Goal: Check status

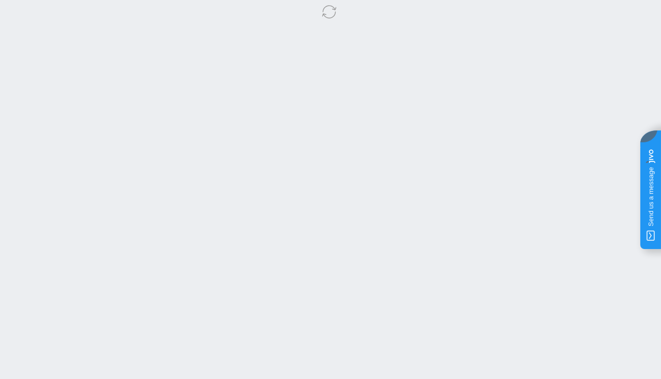
click at [397, 75] on body at bounding box center [330, 189] width 661 height 379
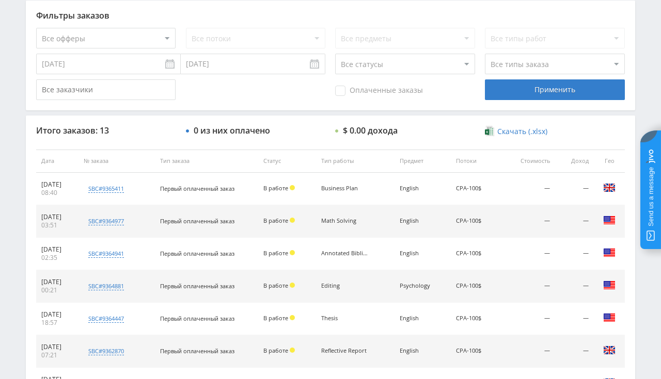
scroll to position [485, 0]
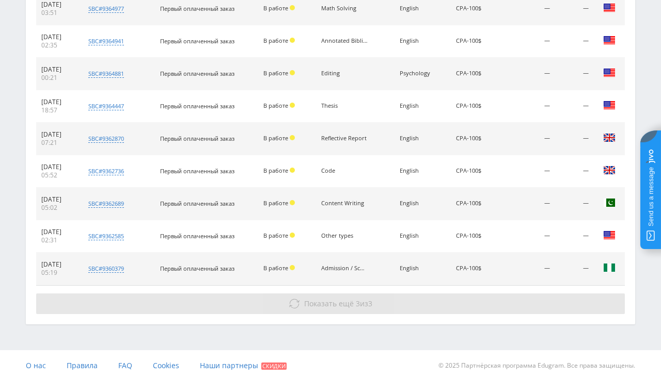
click at [296, 305] on use at bounding box center [294, 303] width 10 height 9
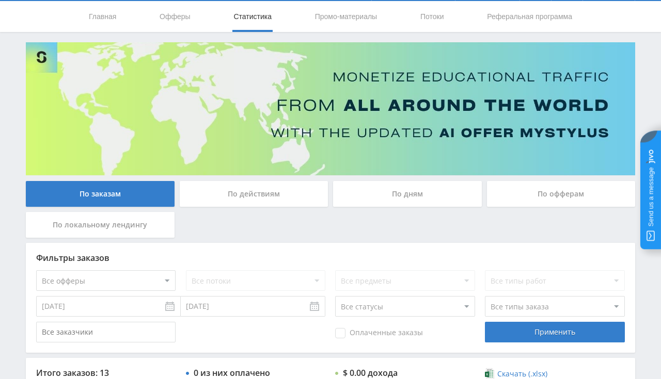
scroll to position [17, 0]
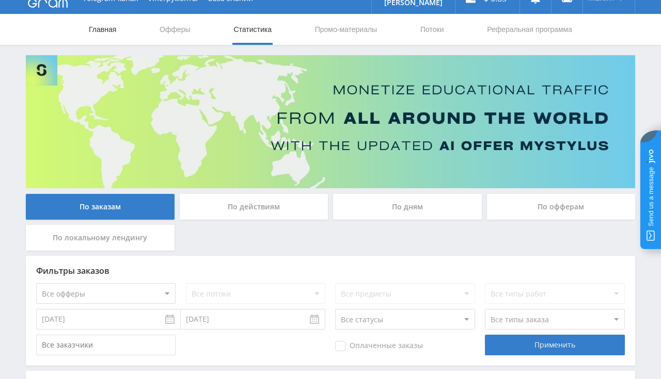
click at [101, 30] on link "Главная" at bounding box center [102, 29] width 29 height 31
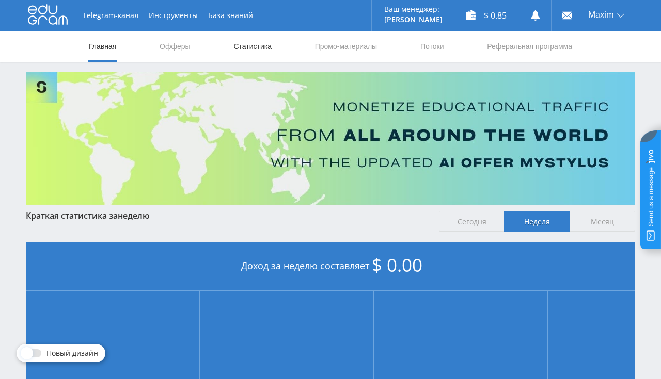
click at [259, 53] on link "Статистика" at bounding box center [252, 46] width 40 height 31
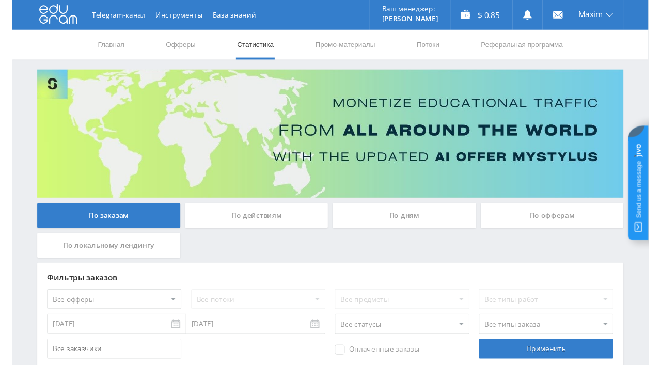
scroll to position [218, 0]
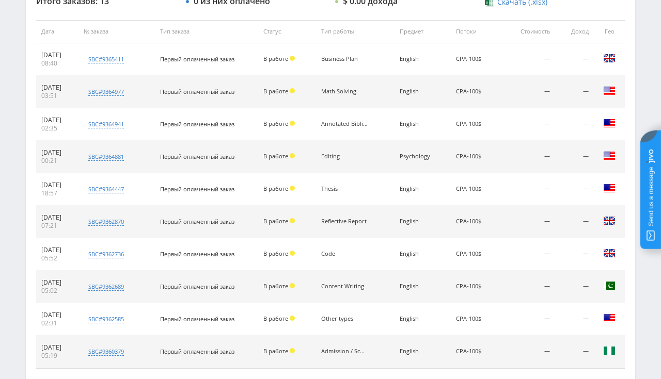
scroll to position [485, 0]
